Goal: Transaction & Acquisition: Book appointment/travel/reservation

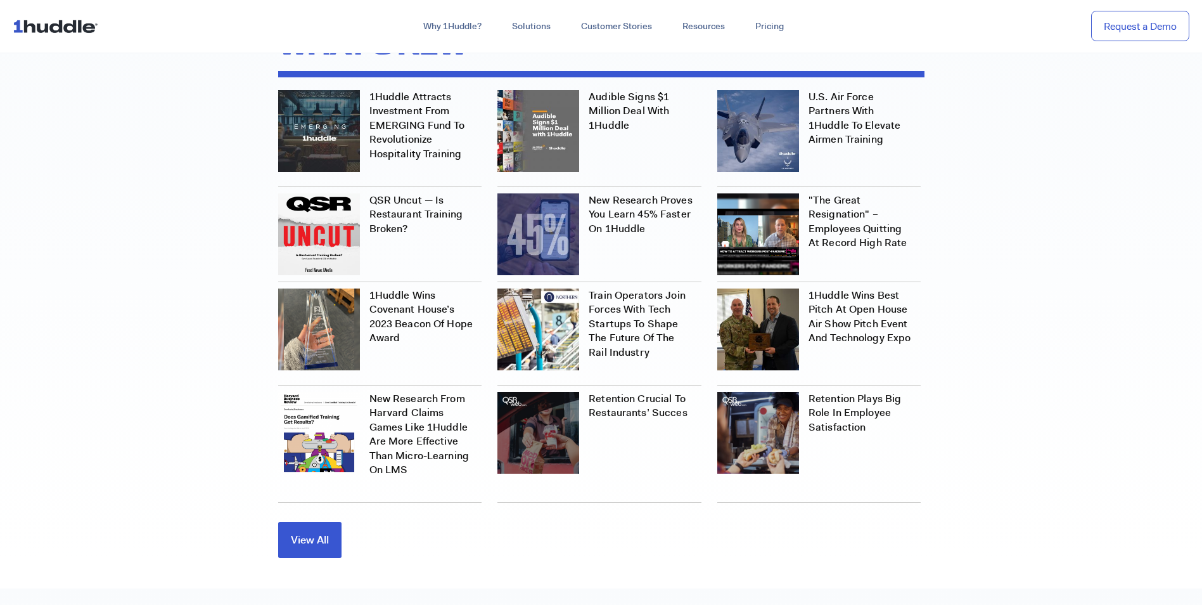
scroll to position [4035, 0]
click at [315, 532] on span "View All" at bounding box center [310, 537] width 38 height 11
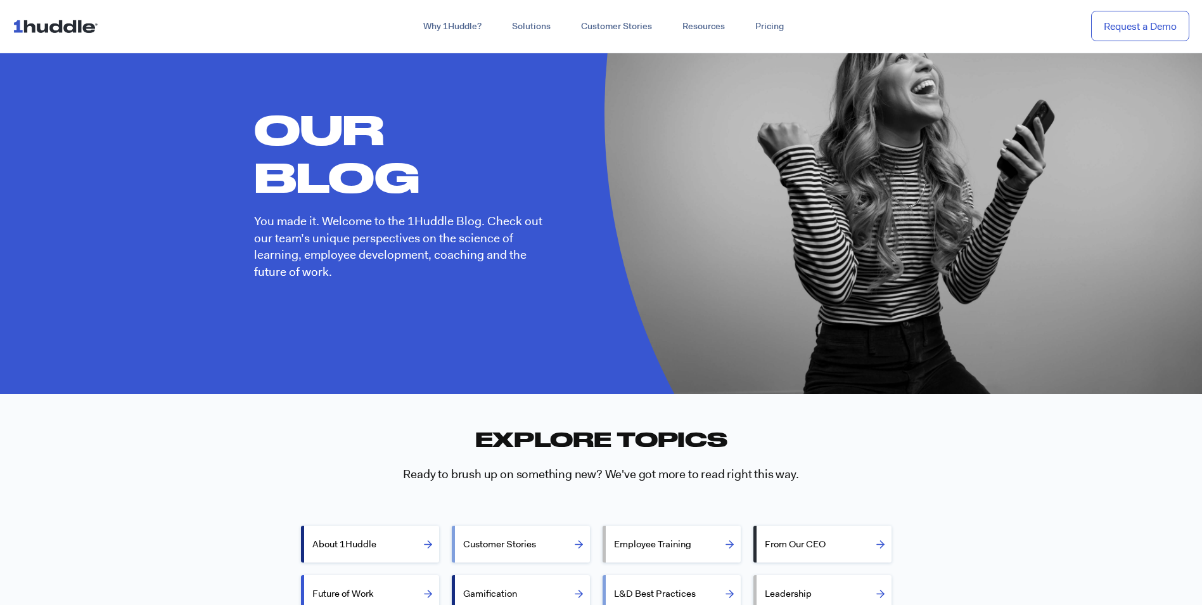
scroll to position [57, 0]
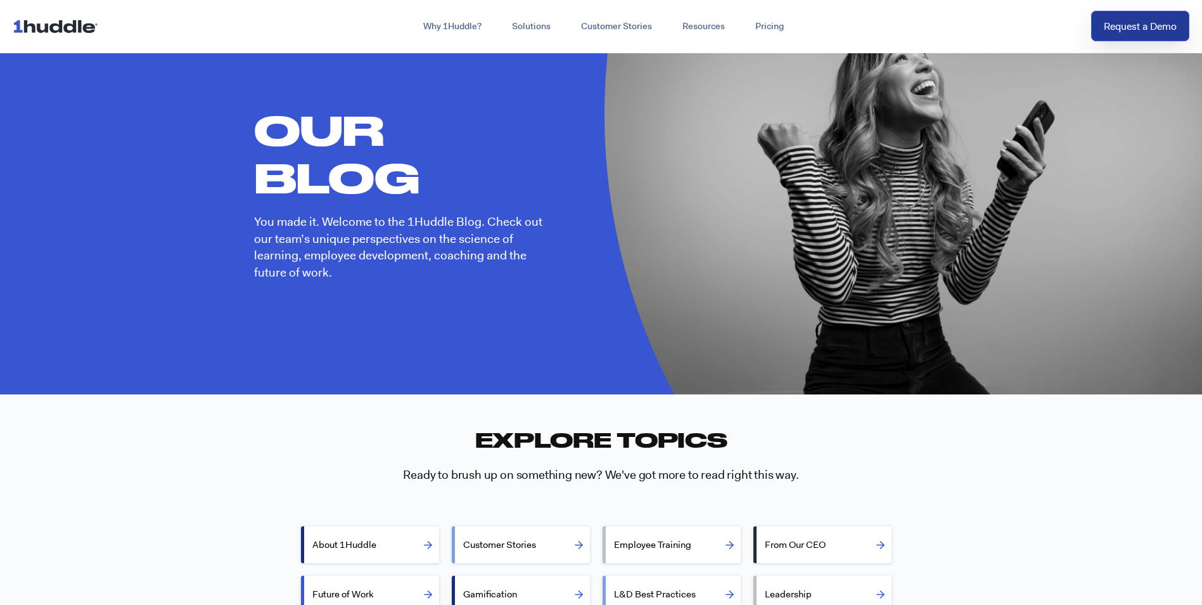
click at [1145, 15] on link "Request a Demo" at bounding box center [1140, 26] width 98 height 31
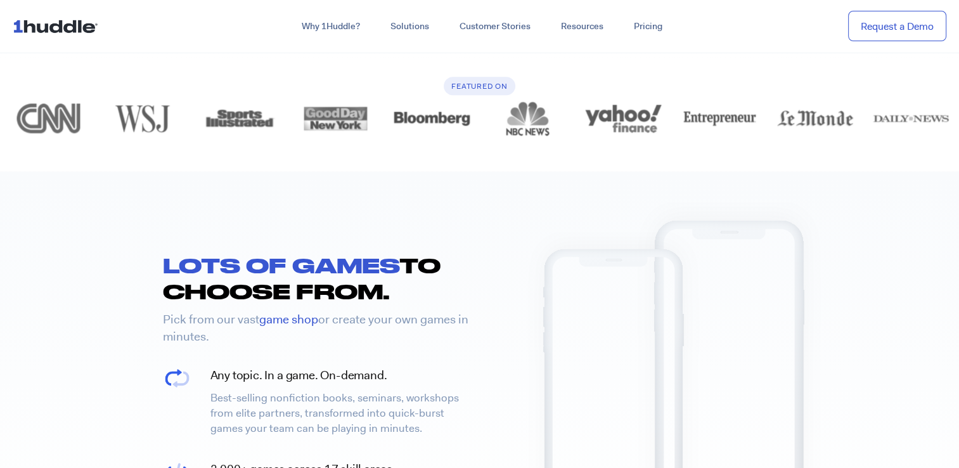
scroll to position [1465, 0]
